Goal: Information Seeking & Learning: Learn about a topic

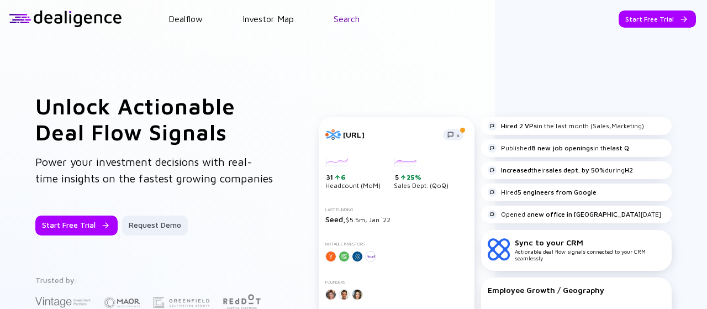
click at [341, 23] on link "Search" at bounding box center [347, 19] width 26 height 10
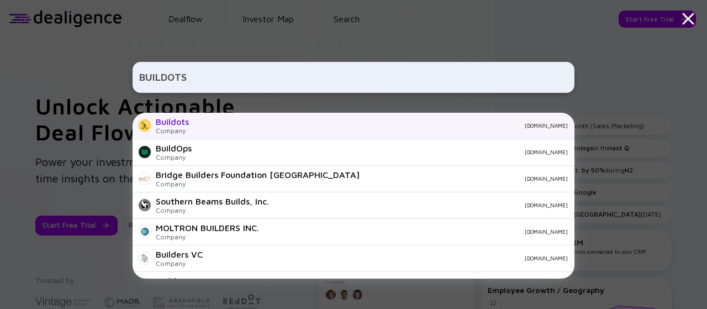
type input "BUILDOTS"
click at [408, 118] on div "Buildots Company [DOMAIN_NAME]" at bounding box center [354, 126] width 442 height 27
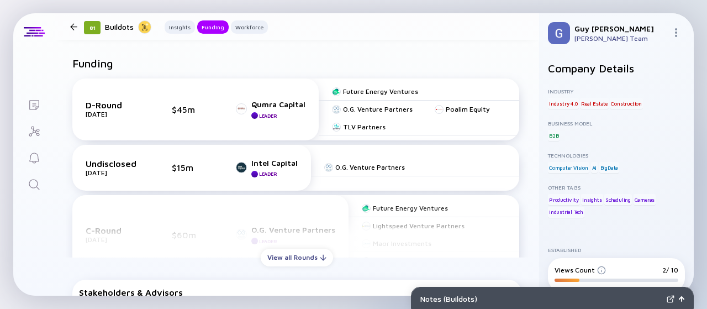
scroll to position [385, 0]
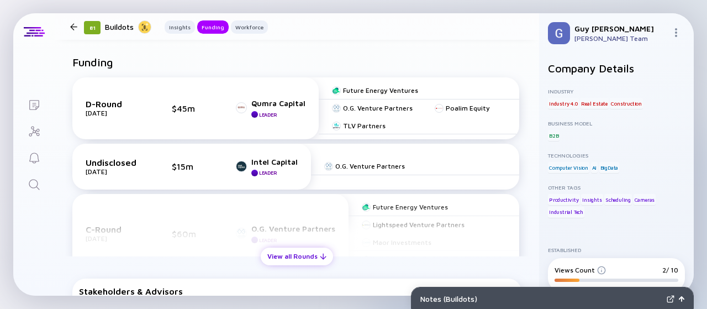
click at [320, 254] on div at bounding box center [323, 256] width 7 height 7
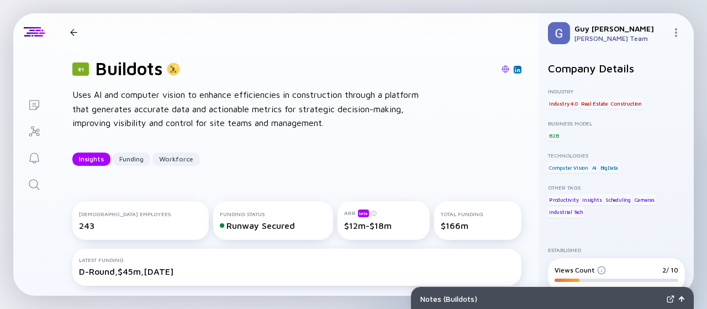
scroll to position [0, 0]
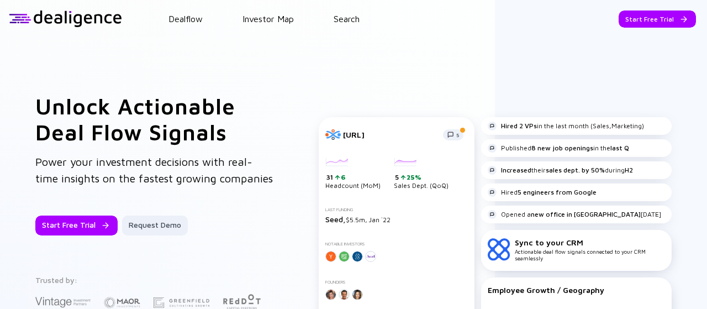
click at [347, 16] on link "Search" at bounding box center [347, 19] width 26 height 10
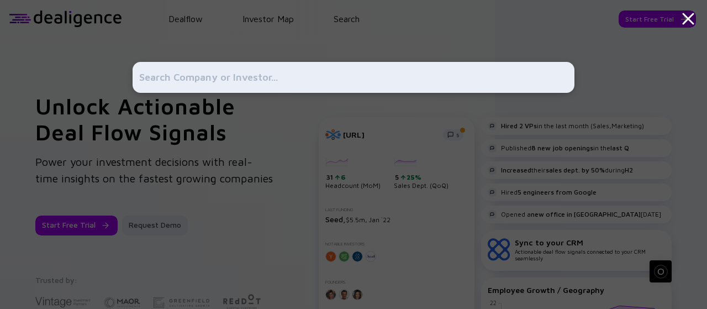
click at [338, 77] on input "text" at bounding box center [353, 77] width 429 height 20
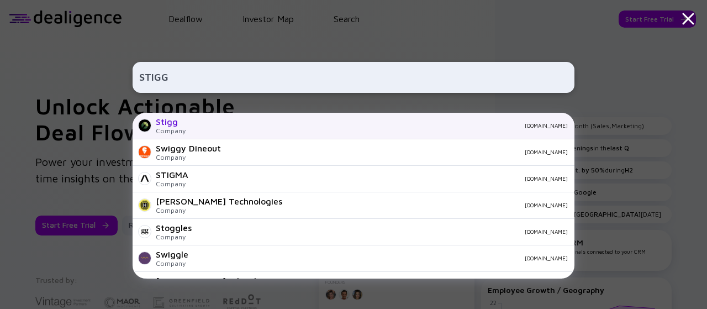
type input "STIGG"
click at [213, 128] on div "[DOMAIN_NAME]" at bounding box center [380, 125] width 373 height 7
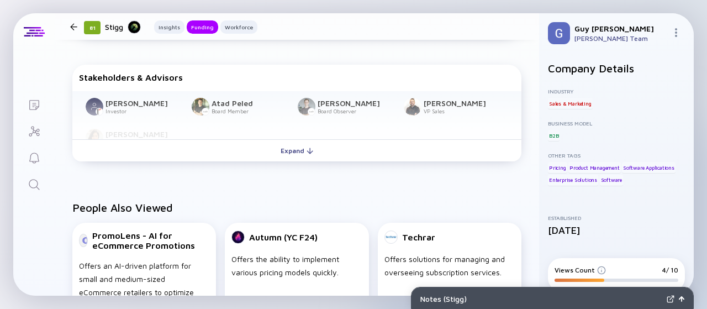
scroll to position [536, 0]
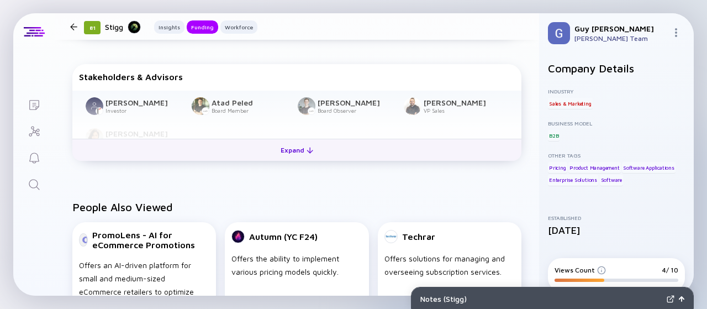
click at [319, 142] on button "Expand" at bounding box center [296, 150] width 449 height 22
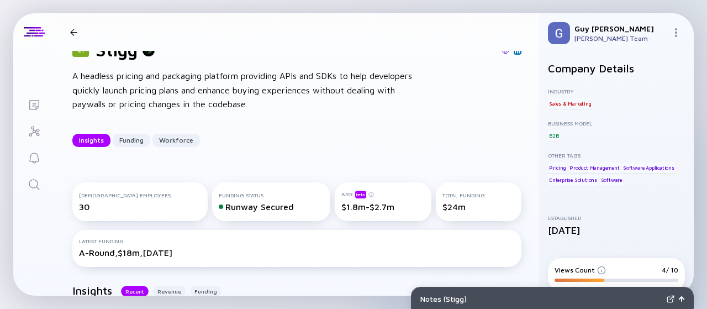
scroll to position [0, 0]
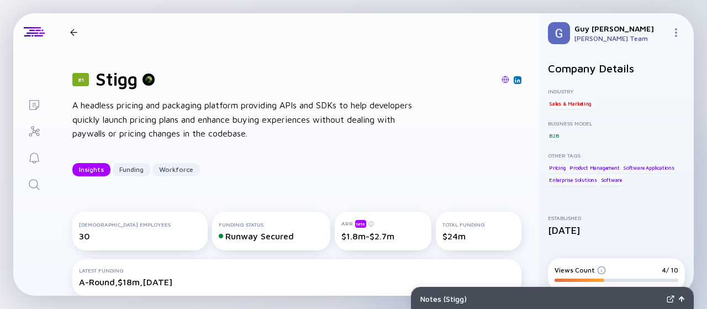
click at [73, 31] on div at bounding box center [73, 32] width 7 height 7
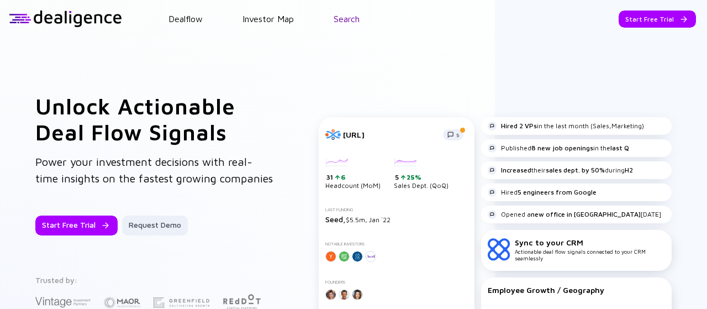
click at [354, 22] on link "Search" at bounding box center [347, 19] width 26 height 10
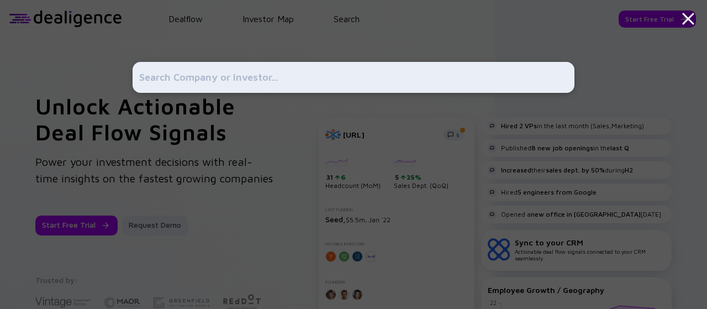
click at [400, 78] on input "text" at bounding box center [353, 77] width 429 height 20
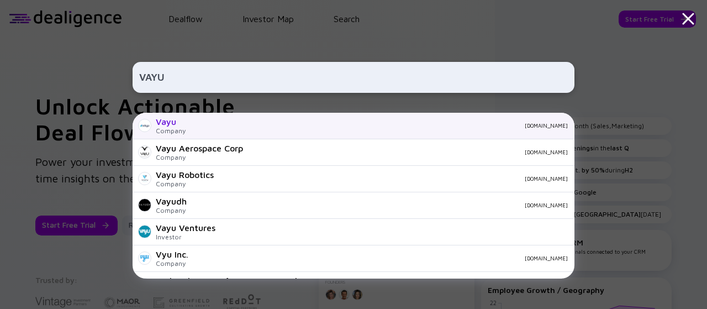
type input "VAYU"
click at [180, 123] on div "Vayu" at bounding box center [171, 122] width 30 height 10
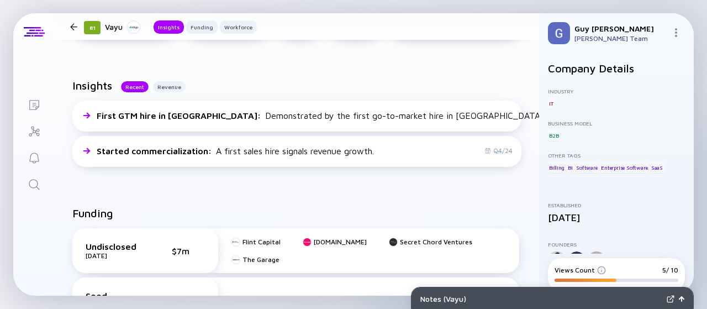
scroll to position [210, 0]
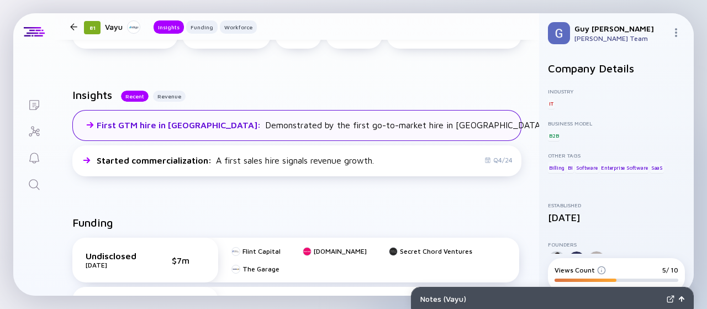
click at [367, 130] on div "First GTM hire in US : Demonstrated by the first go-to-market hire in US." at bounding box center [321, 125] width 449 height 10
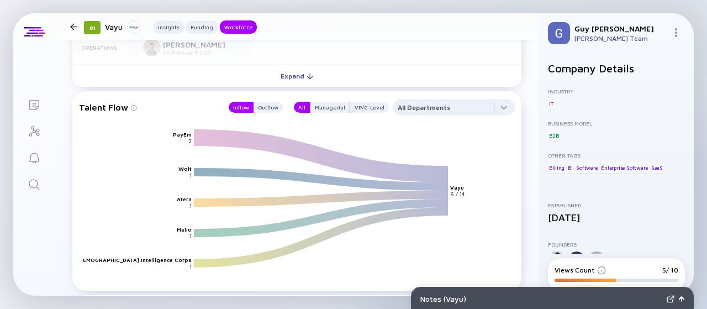
scroll to position [1252, 0]
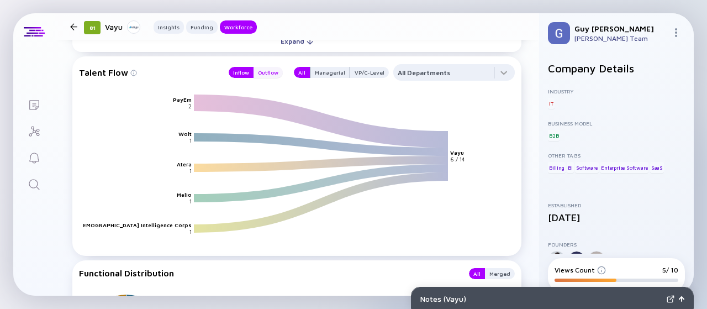
click at [271, 78] on div "Outflow" at bounding box center [268, 72] width 29 height 11
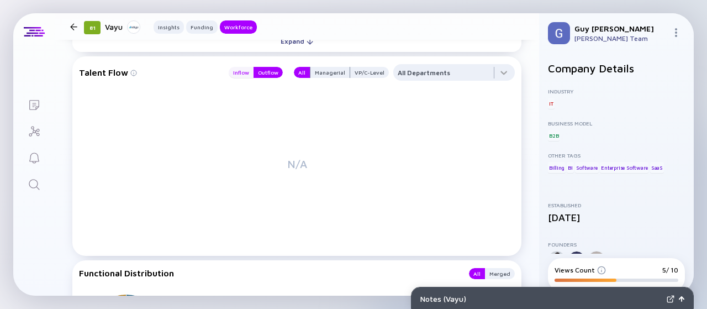
click at [244, 78] on div "Inflow" at bounding box center [241, 72] width 25 height 11
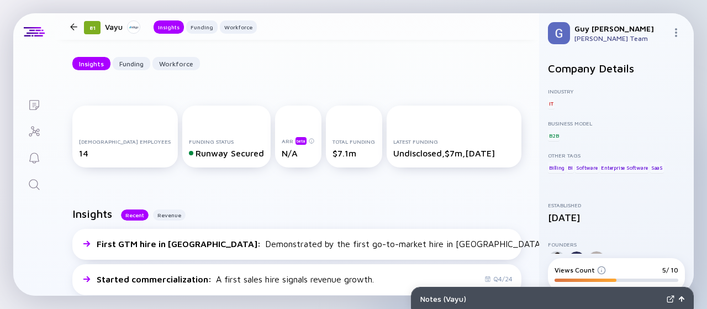
scroll to position [0, 0]
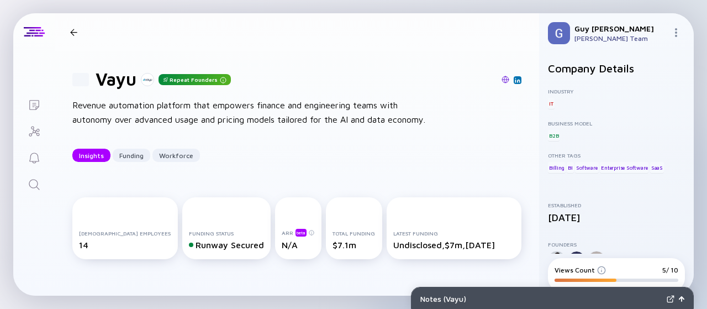
click at [159, 61] on div "81 Vayu Repeat Founders Revenue automation platform that empowers finance and e…" at bounding box center [297, 115] width 484 height 129
click at [502, 81] on img at bounding box center [506, 80] width 8 height 8
click at [76, 29] on div at bounding box center [73, 32] width 7 height 7
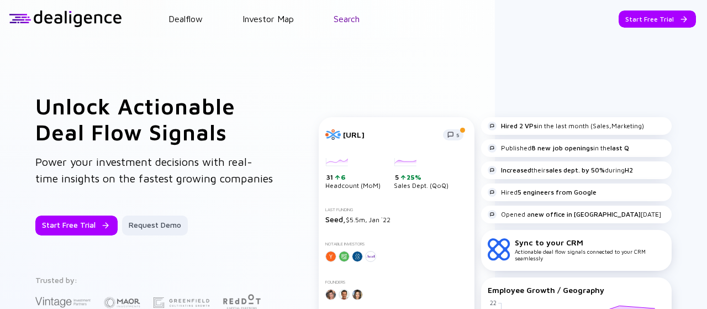
click at [344, 20] on link "Search" at bounding box center [347, 19] width 26 height 10
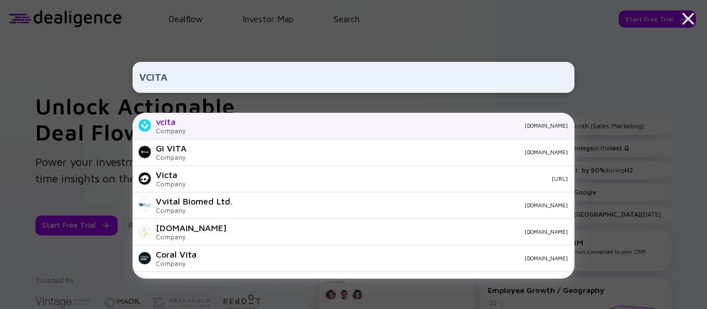
type input "VCITA"
click at [298, 126] on div "vcita.com" at bounding box center [380, 125] width 373 height 7
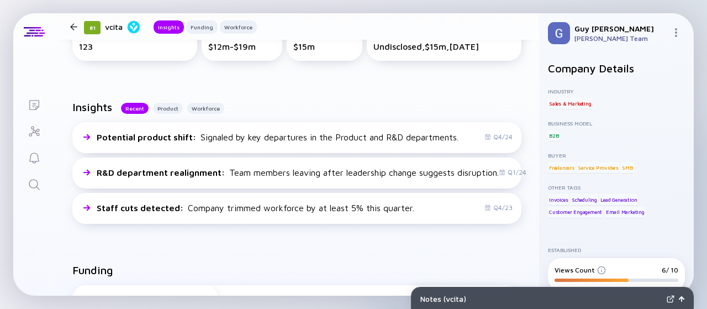
scroll to position [226, 0]
